Goal: Transaction & Acquisition: Purchase product/service

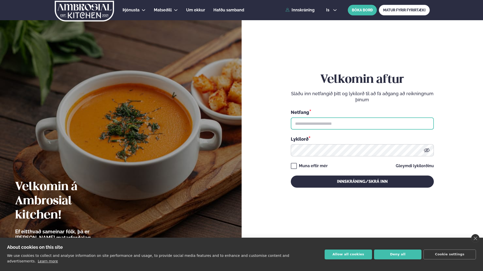
type input "**********"
click at [350, 188] on div "**********" at bounding box center [362, 130] width 143 height 241
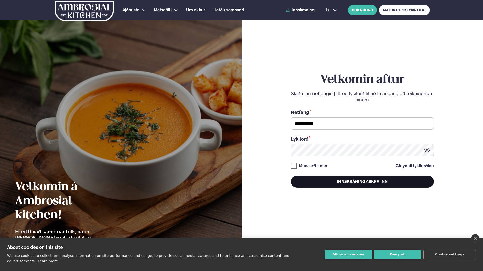
click at [350, 183] on button "Innskráning/Skrá inn" at bounding box center [362, 181] width 143 height 12
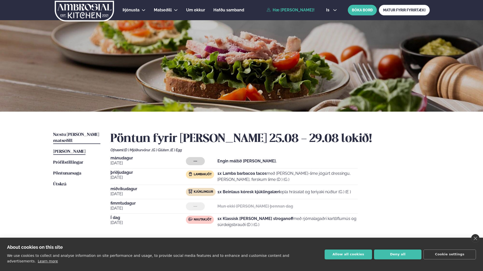
click at [71, 132] on span "Næstu [PERSON_NAME] matseðill" at bounding box center [76, 137] width 46 height 10
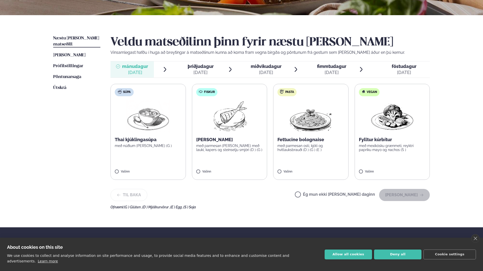
scroll to position [101, 0]
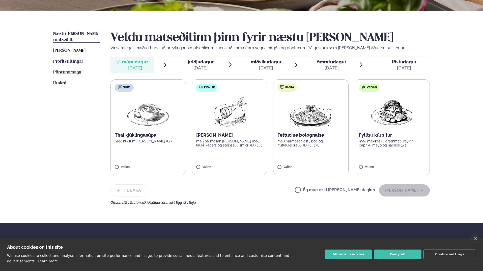
click at [310, 129] on label "Pasta Fettucine bolognaise með parmesan osti, kjöti og hvítlauksbrauði (D ) (G …" at bounding box center [310, 127] width 75 height 96
click at [316, 190] on label "Ég mun ekki [PERSON_NAME] daginn" at bounding box center [335, 190] width 80 height 5
click at [303, 149] on label "Pasta Fettucine bolognaise með parmesan osti, kjöti og hvítlauksbrauði (D ) (G …" at bounding box center [310, 127] width 75 height 96
click at [411, 188] on button "[PERSON_NAME]" at bounding box center [404, 190] width 51 height 12
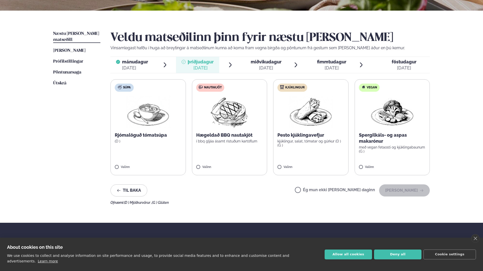
click at [243, 132] on p "Hægeldað BBQ nautakjöt" at bounding box center [229, 135] width 67 height 6
click at [399, 191] on button "[PERSON_NAME]" at bounding box center [404, 190] width 51 height 12
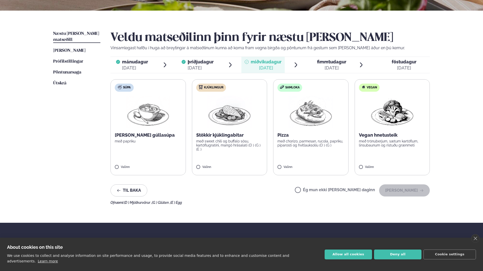
click at [217, 134] on p "Stökkir kjúklingabitar" at bounding box center [229, 135] width 67 height 6
click at [407, 187] on button "[PERSON_NAME]" at bounding box center [404, 190] width 51 height 12
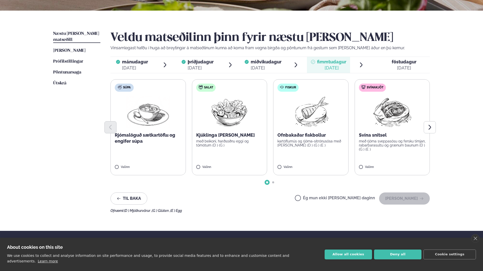
click at [381, 142] on p "með rjóma sveppasósu og fersku timjan, rabarbarasultu og grænum baunum (D ) (G …" at bounding box center [392, 145] width 67 height 12
click at [417, 198] on button "[PERSON_NAME]" at bounding box center [404, 198] width 51 height 12
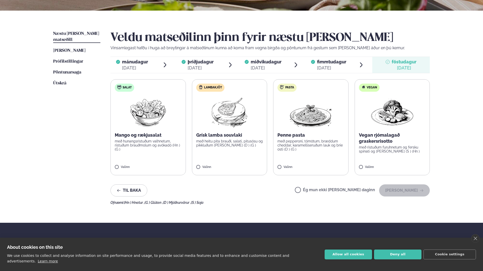
click at [237, 128] on label "Lambakjöt Grísk lamba souvlaki með heitu pita brauði, salati, pitusósu og pikkl…" at bounding box center [229, 127] width 75 height 96
click at [406, 193] on button "[PERSON_NAME]" at bounding box center [404, 190] width 51 height 12
